Goal: Task Accomplishment & Management: Manage account settings

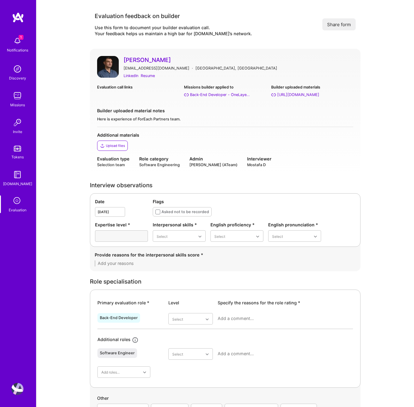
click at [17, 391] on img at bounding box center [17, 389] width 12 height 12
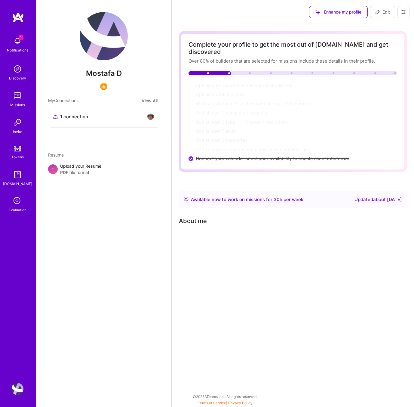
click at [407, 6] on button at bounding box center [404, 12] width 12 height 12
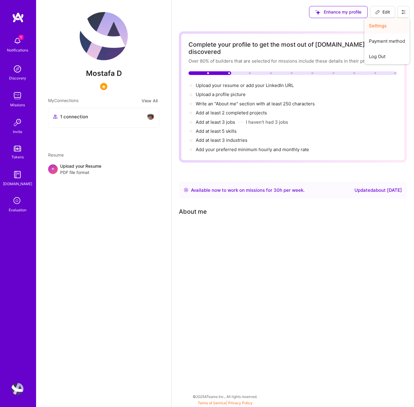
click at [390, 23] on button "Settings" at bounding box center [387, 25] width 45 height 15
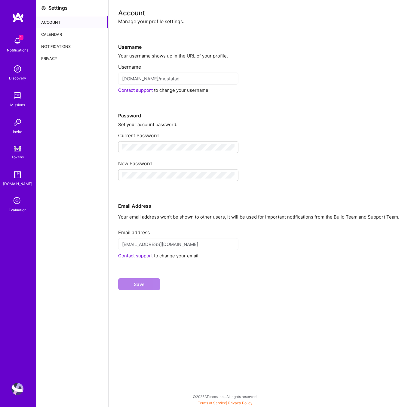
click at [70, 35] on div "Calendar" at bounding box center [72, 34] width 72 height 12
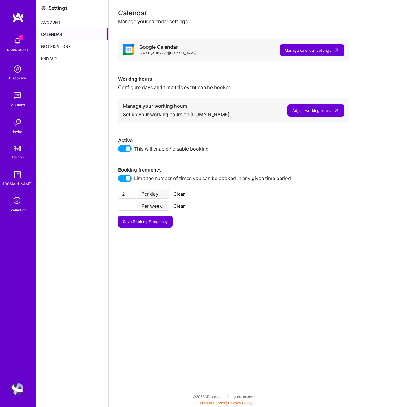
click at [331, 108] on div "Adjust working hours" at bounding box center [311, 110] width 39 height 6
click at [306, 53] on div "Manage calendar settings" at bounding box center [308, 50] width 47 height 6
click at [69, 47] on div "Notifications" at bounding box center [72, 46] width 72 height 12
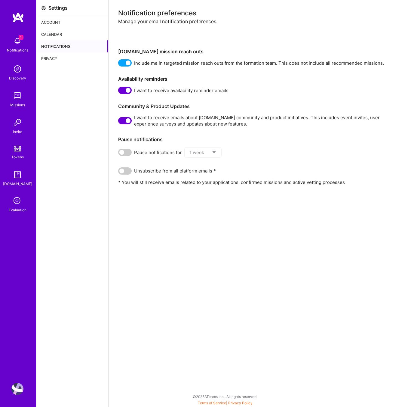
click at [64, 58] on div "Privacy" at bounding box center [72, 58] width 72 height 12
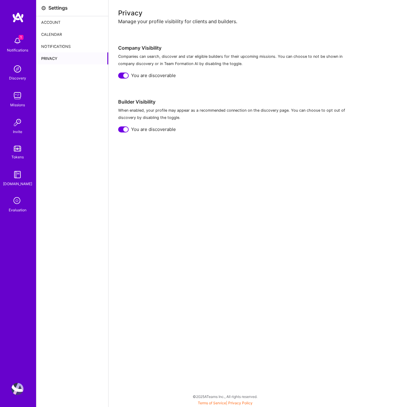
click at [60, 24] on div "Account" at bounding box center [72, 22] width 72 height 12
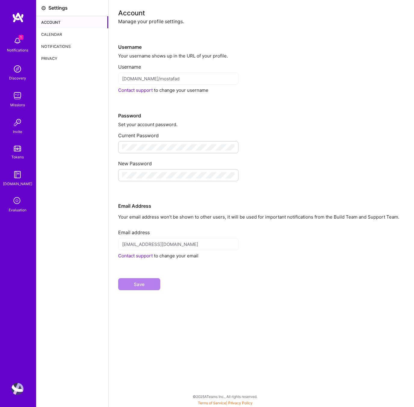
click at [63, 37] on div "Calendar" at bounding box center [72, 34] width 72 height 12
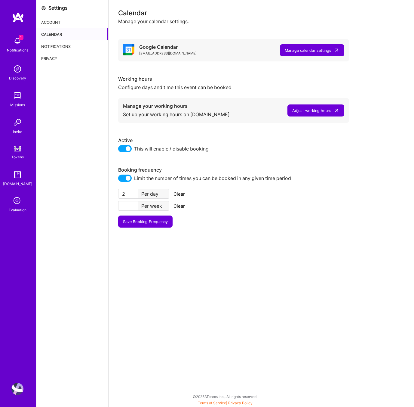
click at [313, 106] on button "Adjust working hours" at bounding box center [316, 110] width 57 height 12
click at [308, 109] on div "Adjust working hours" at bounding box center [311, 110] width 39 height 6
click at [216, 215] on div "Booking frequency Limit the number of times you can be booked in any given time…" at bounding box center [233, 197] width 231 height 61
